Goal: Communication & Community: Answer question/provide support

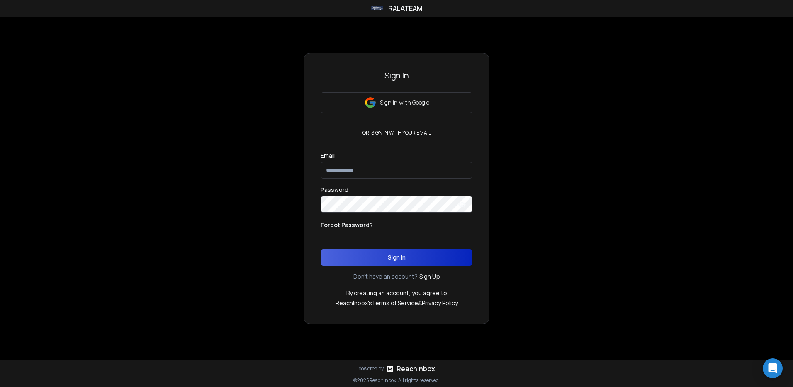
type input "**********"
drag, startPoint x: 419, startPoint y: 261, endPoint x: 559, endPoint y: 258, distance: 140.2
click at [419, 261] on button "Sign In" at bounding box center [397, 257] width 152 height 17
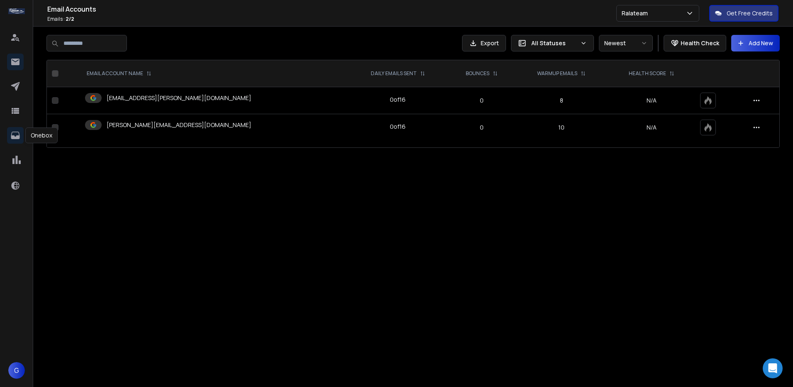
click at [13, 139] on icon at bounding box center [15, 134] width 9 height 7
click at [19, 142] on link at bounding box center [15, 135] width 17 height 17
click at [13, 136] on icon at bounding box center [15, 134] width 9 height 7
click at [13, 132] on icon at bounding box center [15, 135] width 10 height 10
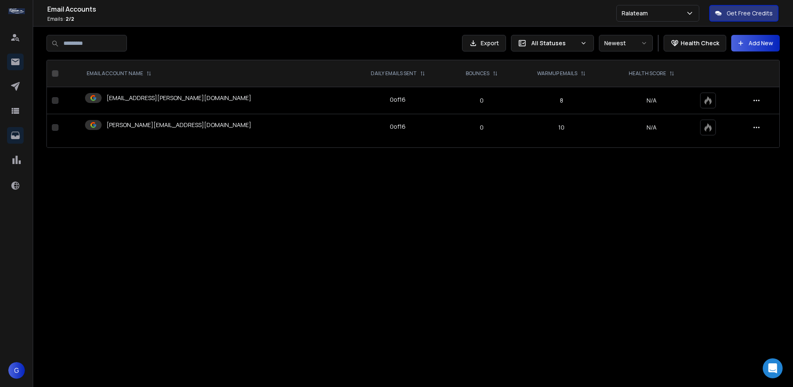
click at [13, 132] on icon at bounding box center [15, 135] width 10 height 10
click at [188, 121] on p "[PERSON_NAME][EMAIL_ADDRESS][DOMAIN_NAME]" at bounding box center [179, 125] width 145 height 8
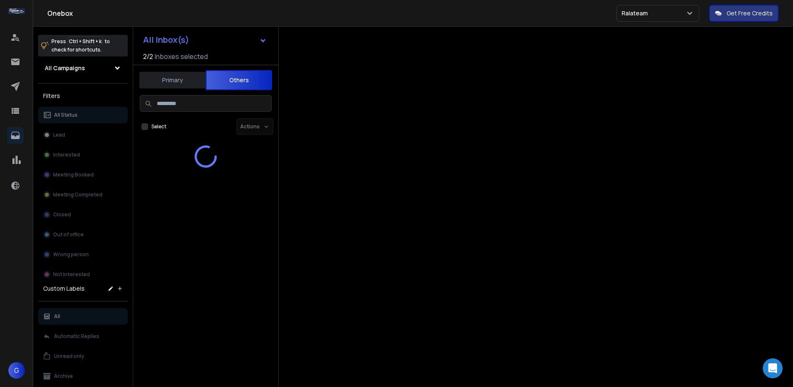
click at [236, 81] on button "Others" at bounding box center [239, 80] width 66 height 20
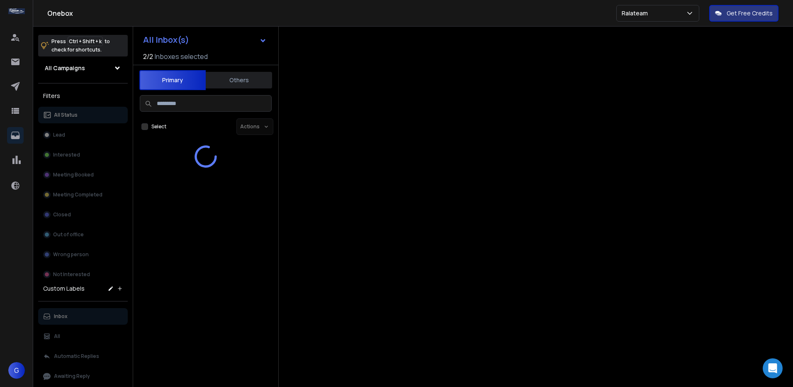
click at [187, 78] on button "Primary" at bounding box center [172, 80] width 66 height 20
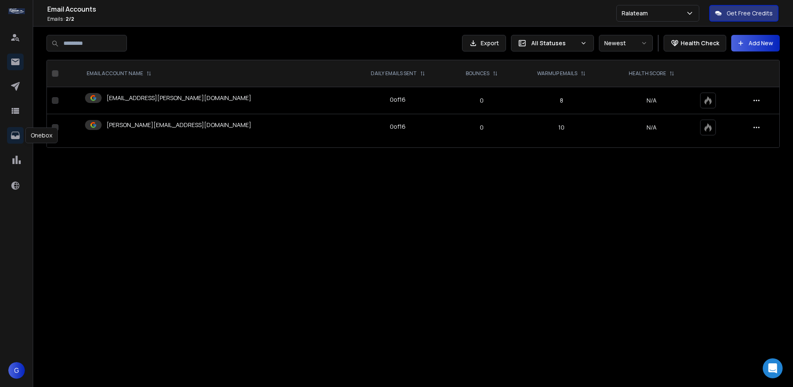
click at [12, 134] on icon at bounding box center [15, 134] width 9 height 7
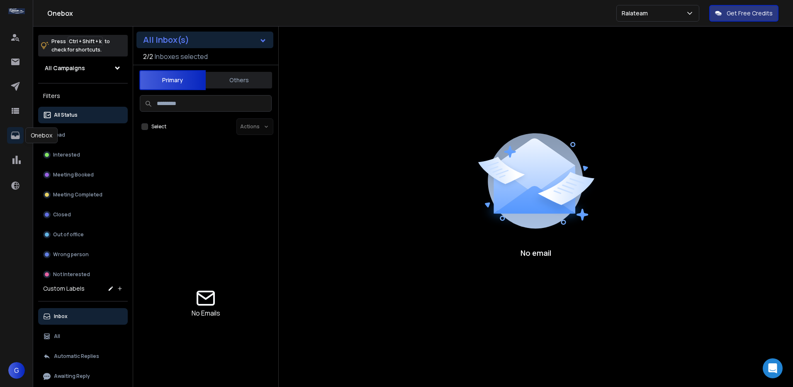
click at [265, 43] on icon at bounding box center [262, 40] width 7 height 7
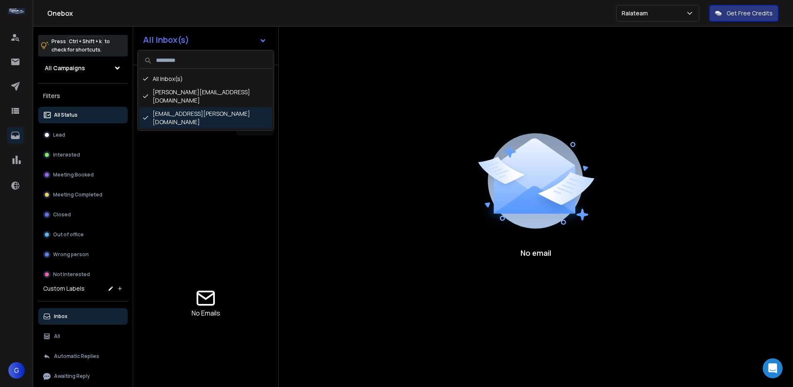
click at [164, 107] on div "[EMAIL_ADDRESS][PERSON_NAME][DOMAIN_NAME]" at bounding box center [205, 118] width 133 height 22
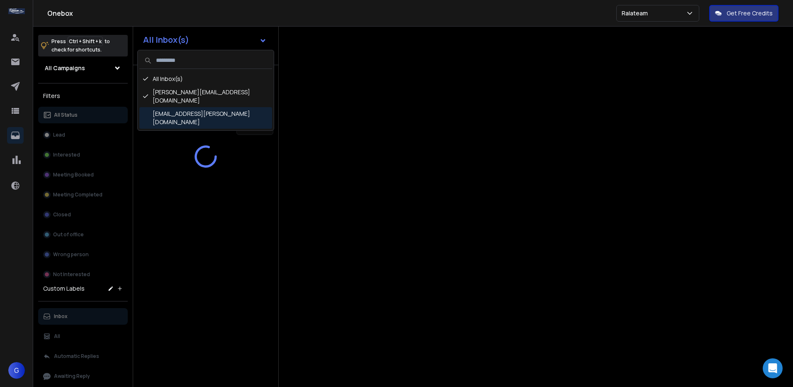
click at [168, 107] on div "[EMAIL_ADDRESS][PERSON_NAME][DOMAIN_NAME]" at bounding box center [205, 118] width 133 height 22
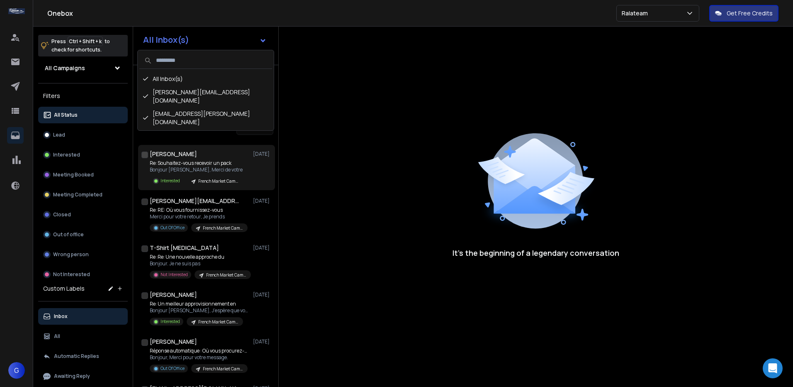
click at [207, 169] on p "Bonjour [PERSON_NAME], Merci de votre" at bounding box center [196, 169] width 93 height 7
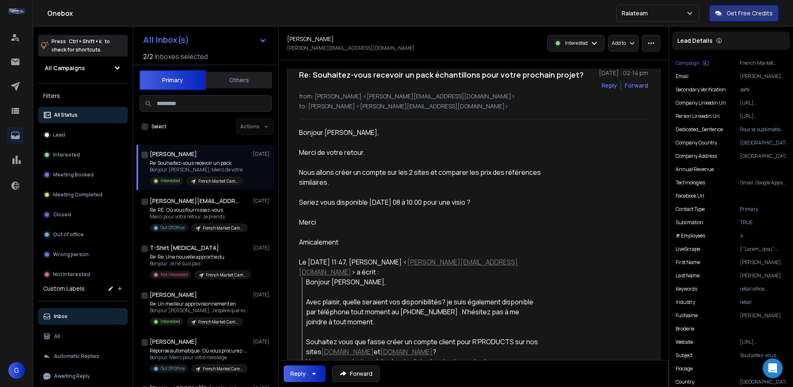
scroll to position [26, 0]
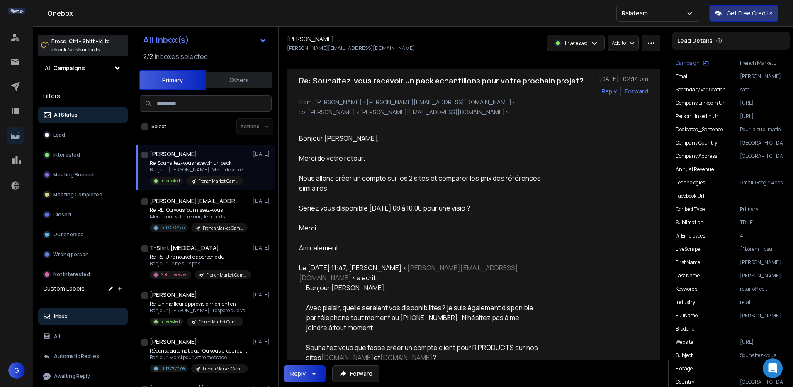
click at [501, 223] on div at bounding box center [420, 218] width 242 height 10
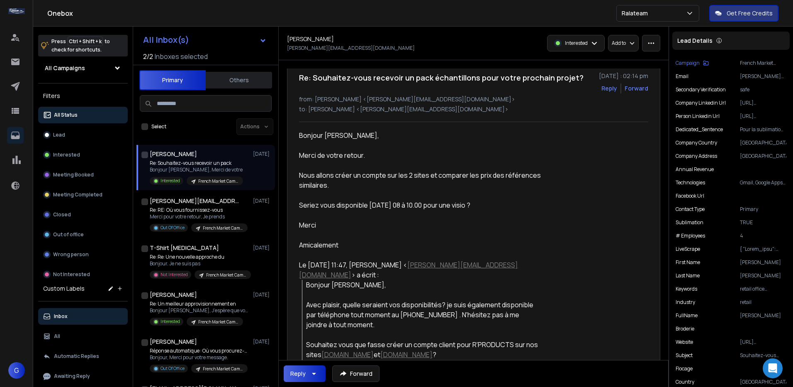
scroll to position [24, 0]
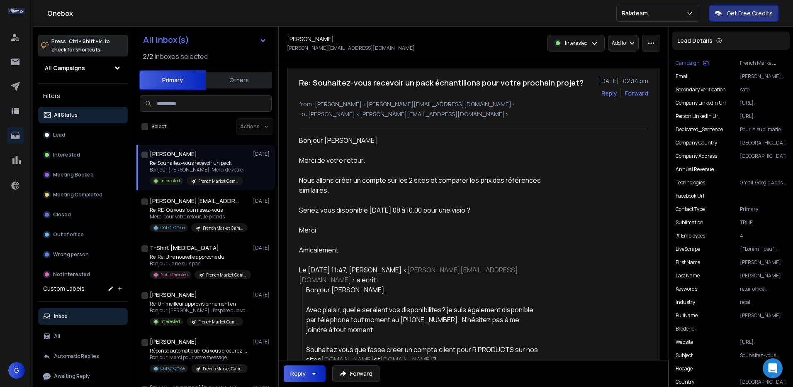
click at [537, 243] on div at bounding box center [420, 240] width 242 height 10
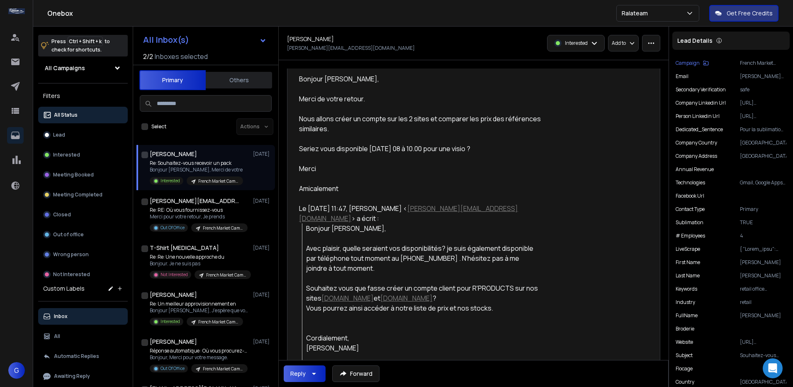
scroll to position [0, 0]
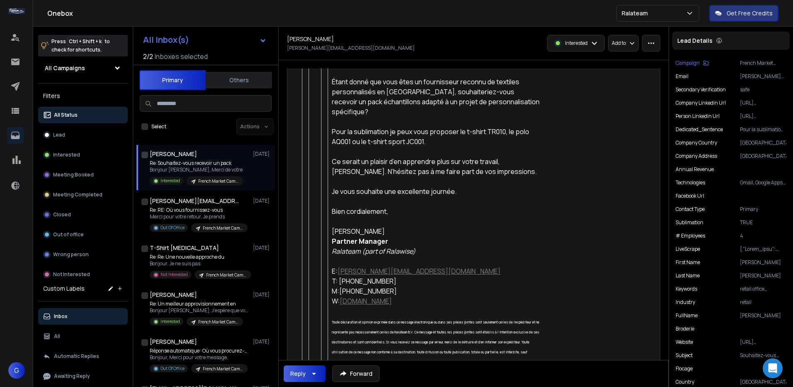
scroll to position [1437, 0]
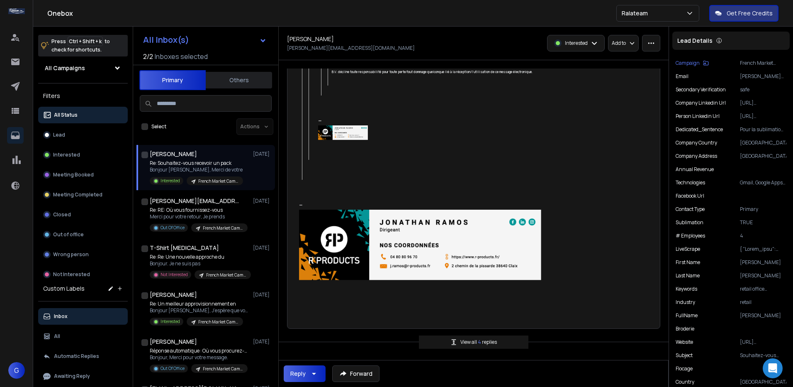
click at [230, 74] on button "Others" at bounding box center [239, 80] width 66 height 18
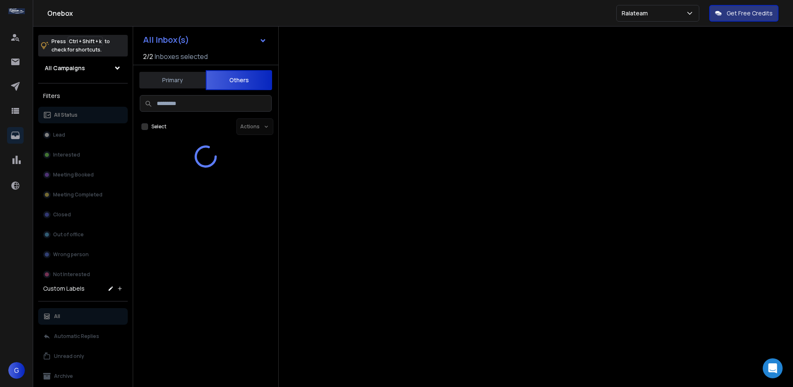
scroll to position [0, 0]
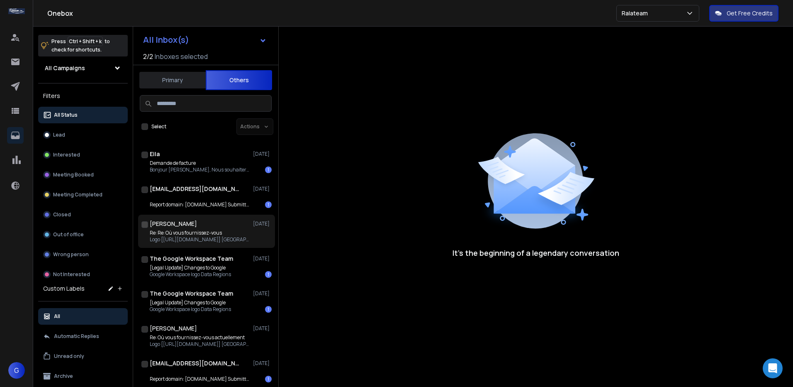
click at [174, 219] on div "[PERSON_NAME] [DATE] Re: Re: Où vous fournissez-vous Logo [[URL][DOMAIN_NAME]] …" at bounding box center [206, 230] width 137 height 33
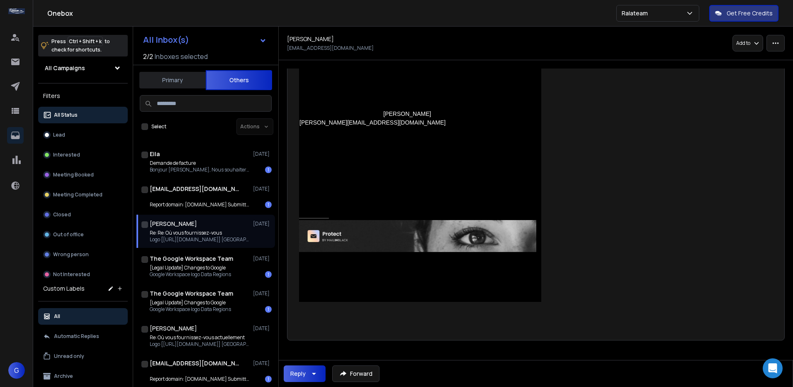
scroll to position [515, 0]
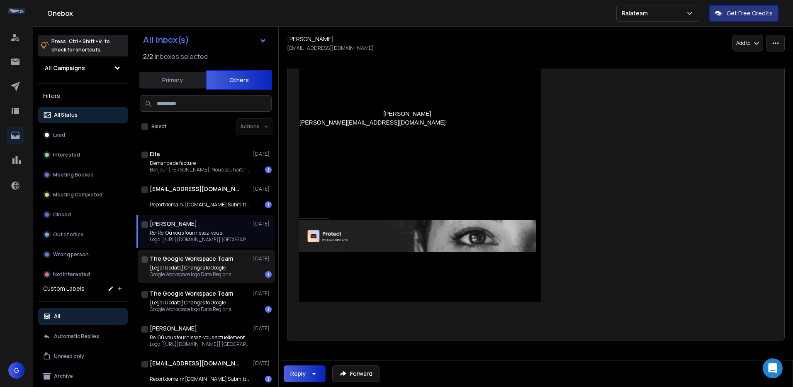
click at [212, 275] on p "Google Workspace logo Data Regions" at bounding box center [190, 274] width 81 height 7
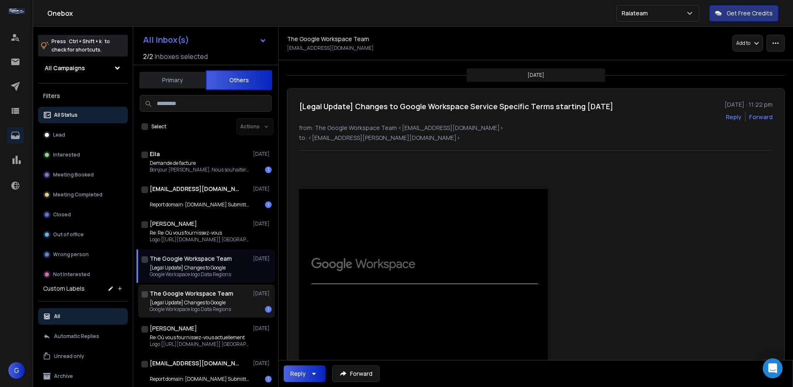
click at [202, 314] on div "The Google Workspace Team [DATE] [Legal Update] Changes to Google Google Worksp…" at bounding box center [206, 300] width 137 height 33
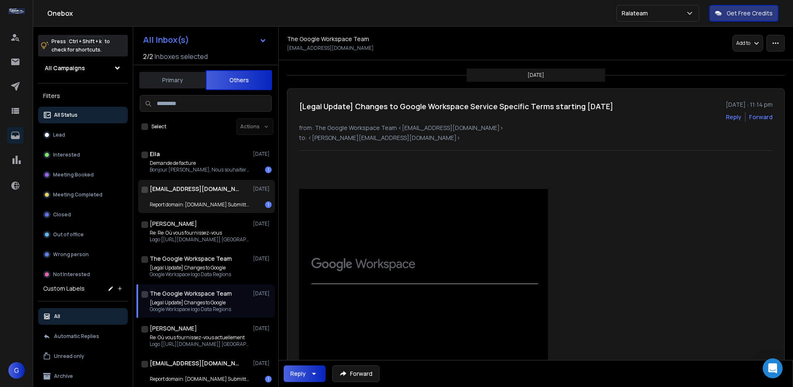
click at [193, 199] on div "Report domain: [DOMAIN_NAME] Submitter: [DOMAIN_NAME] 1" at bounding box center [211, 200] width 122 height 13
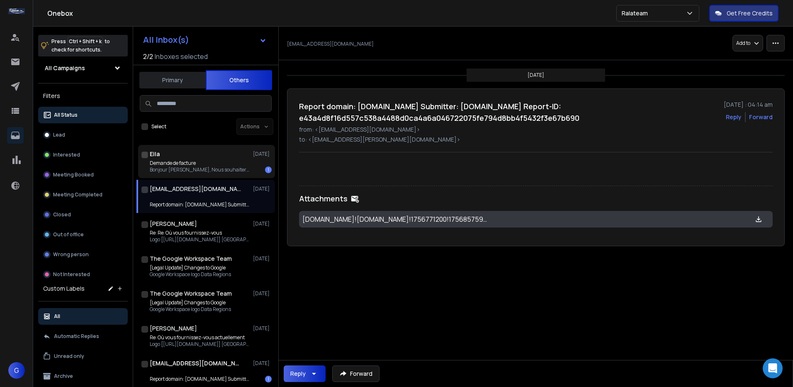
click at [200, 157] on div "Eila [DATE]" at bounding box center [211, 154] width 122 height 8
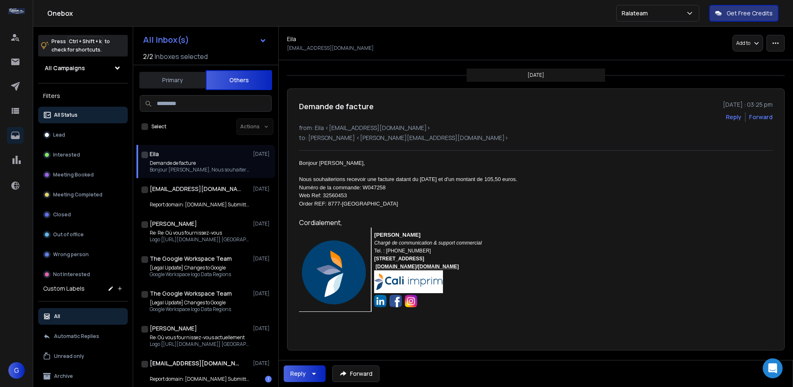
click at [754, 117] on div "Forward" at bounding box center [761, 117] width 24 height 8
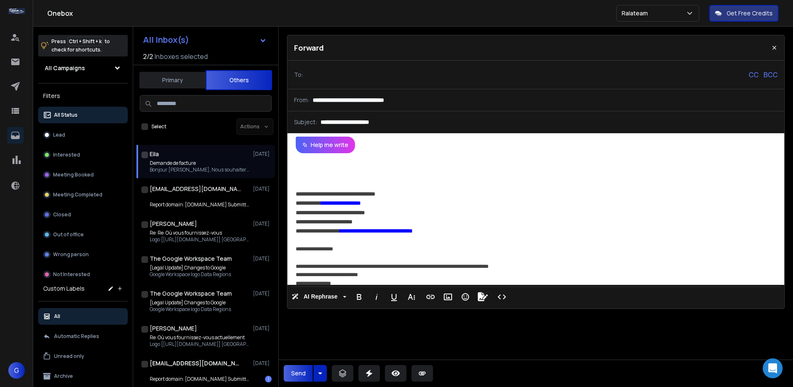
click at [382, 96] on input "**********" at bounding box center [545, 100] width 465 height 8
click at [365, 68] on input at bounding box center [335, 74] width 58 height 15
type input "**********"
click at [304, 374] on button "Send" at bounding box center [298, 373] width 29 height 17
